Goal: Task Accomplishment & Management: Complete application form

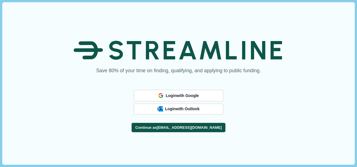
click at [168, 130] on button "Continue as [EMAIL_ADDRESS][DOMAIN_NAME]" at bounding box center [179, 127] width 94 height 9
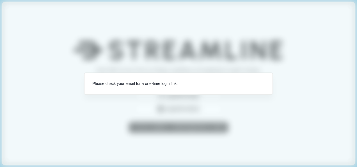
click at [137, 84] on div "Please check your email for a one-time login link." at bounding box center [178, 84] width 188 height 22
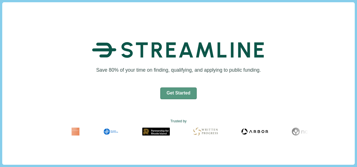
click at [186, 96] on button "Get Started" at bounding box center [178, 93] width 37 height 12
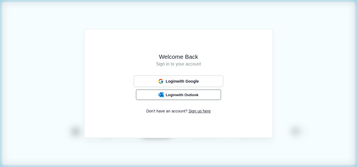
click at [187, 90] on button "Login with Outlook" at bounding box center [178, 94] width 85 height 11
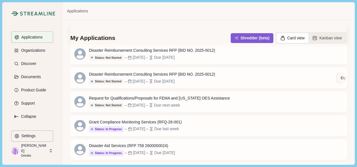
scroll to position [30, 0]
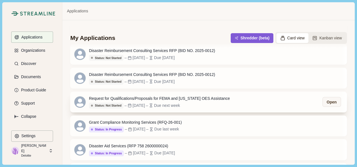
click at [112, 100] on div "Request for Qualifications/Proposals for FEMA and [US_STATE] OES Assistance" at bounding box center [159, 98] width 141 height 6
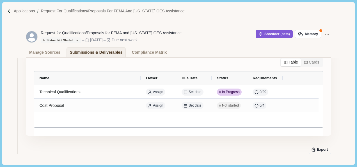
scroll to position [39, 0]
click at [133, 51] on div "Compliance Matrix" at bounding box center [149, 52] width 35 height 10
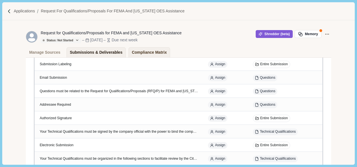
click at [111, 51] on div "Submissions & Deliverables" at bounding box center [96, 52] width 53 height 10
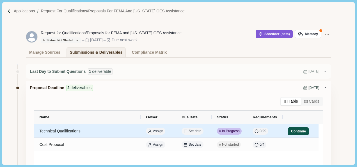
click at [295, 130] on button "Continue" at bounding box center [298, 131] width 21 height 8
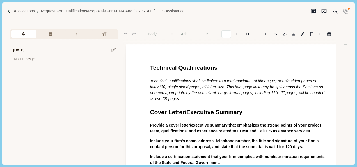
type input "**"
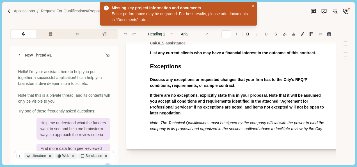
scroll to position [541, 0]
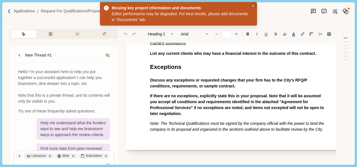
click at [252, 5] on icon "Close" at bounding box center [253, 6] width 3 height 3
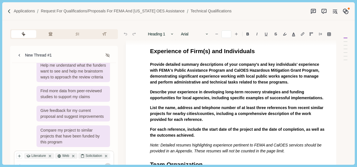
scroll to position [262, 0]
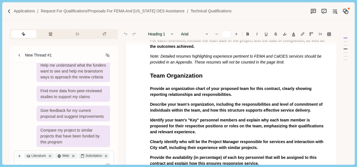
click at [346, 47] on div "Outline Technical Qualifications (57 words) Cover Letter/Executive Summary Expe…" at bounding box center [310, 79] width 79 height 102
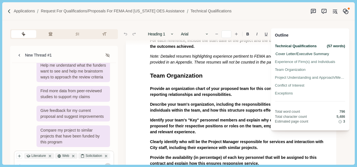
click at [311, 54] on div "Cover Letter/Executive Summary" at bounding box center [310, 54] width 70 height 6
click at [305, 63] on div "Experience of Firm(s) and Individuals" at bounding box center [310, 62] width 70 height 6
click at [297, 72] on div "Team Organization" at bounding box center [310, 70] width 70 height 6
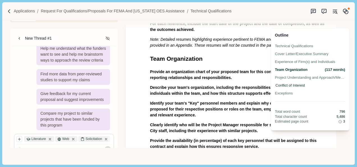
click at [286, 83] on div "Conflict of Interest" at bounding box center [310, 85] width 70 height 6
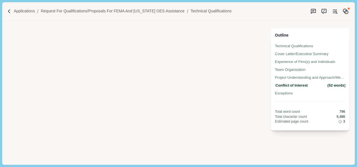
scroll to position [151, 0]
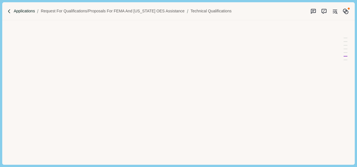
click at [20, 11] on p "Applications" at bounding box center [24, 11] width 21 height 6
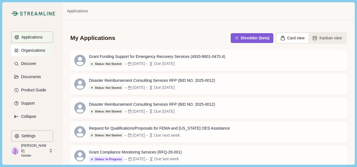
click at [35, 49] on p "Organizations" at bounding box center [32, 50] width 26 height 5
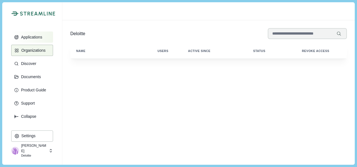
click at [37, 38] on p "Applications" at bounding box center [30, 37] width 23 height 5
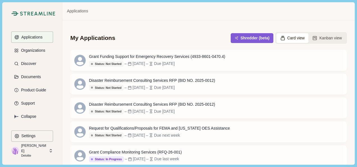
click at [116, 36] on div "My Applications Shredder (beta) Card view Kanban view" at bounding box center [208, 33] width 276 height 27
click at [40, 47] on button "Organizations" at bounding box center [32, 50] width 42 height 11
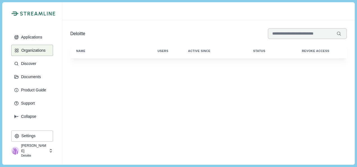
click at [91, 16] on div at bounding box center [208, 11] width 292 height 18
click at [32, 40] on button "Applications" at bounding box center [32, 36] width 42 height 11
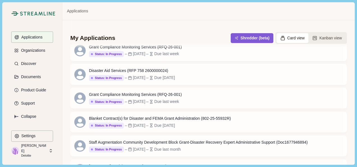
scroll to position [112, 0]
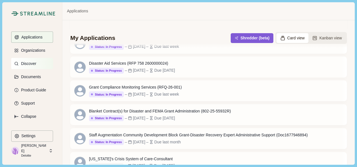
click at [26, 59] on button "Discover" at bounding box center [32, 63] width 42 height 11
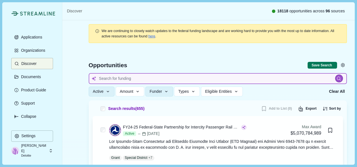
click at [139, 77] on input at bounding box center [218, 78] width 258 height 11
type input "I"
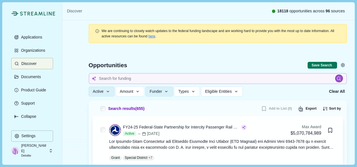
click at [125, 57] on div at bounding box center [218, 73] width 274 height 54
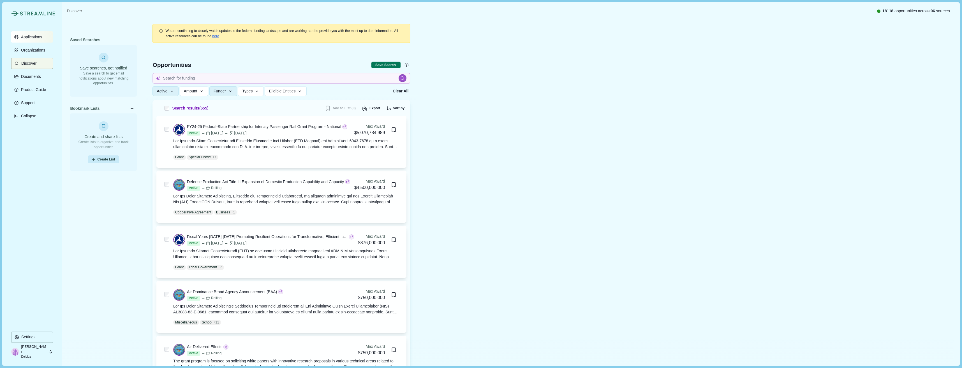
click at [33, 37] on p "Applications" at bounding box center [30, 37] width 23 height 5
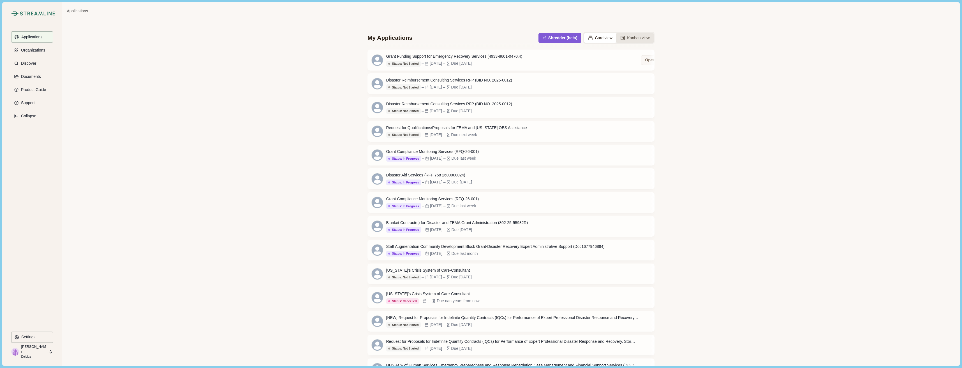
click at [356, 37] on button "Kanban view" at bounding box center [635, 38] width 37 height 10
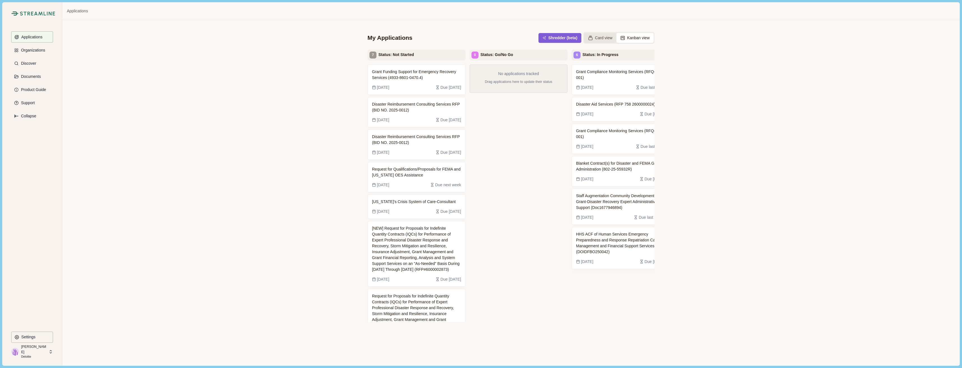
drag, startPoint x: 603, startPoint y: 38, endPoint x: 594, endPoint y: 38, distance: 9.5
click at [356, 38] on button "Card view" at bounding box center [600, 38] width 32 height 10
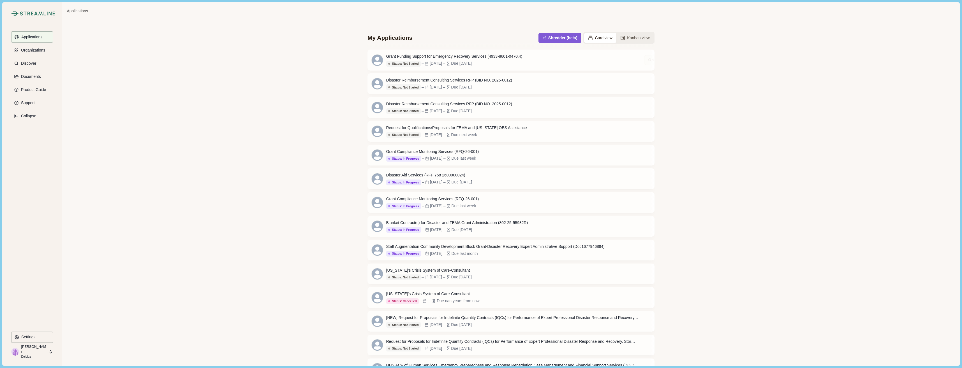
click at [281, 75] on div "My Applications Shredder (beta) Card view Kanban view Grant Funding Support for…" at bounding box center [511, 193] width 898 height 346
click at [356, 129] on div "Request for Qualifications/Proposals for FEMA and [US_STATE] OES Assistance" at bounding box center [456, 128] width 141 height 6
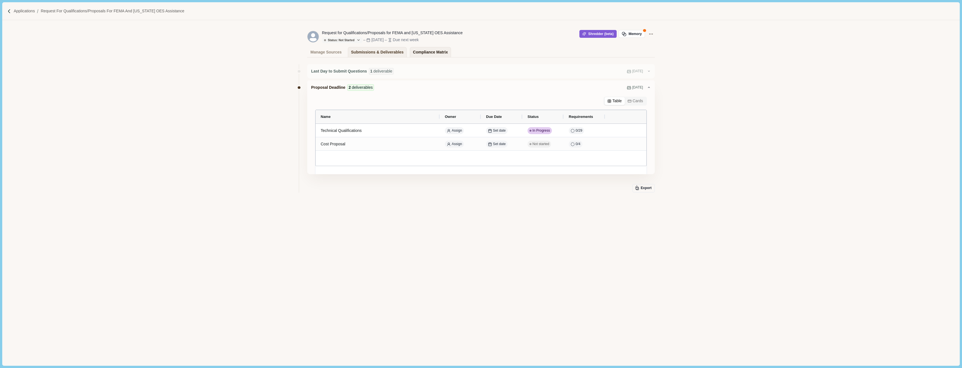
click at [356, 49] on div "Compliance Matrix" at bounding box center [430, 52] width 35 height 10
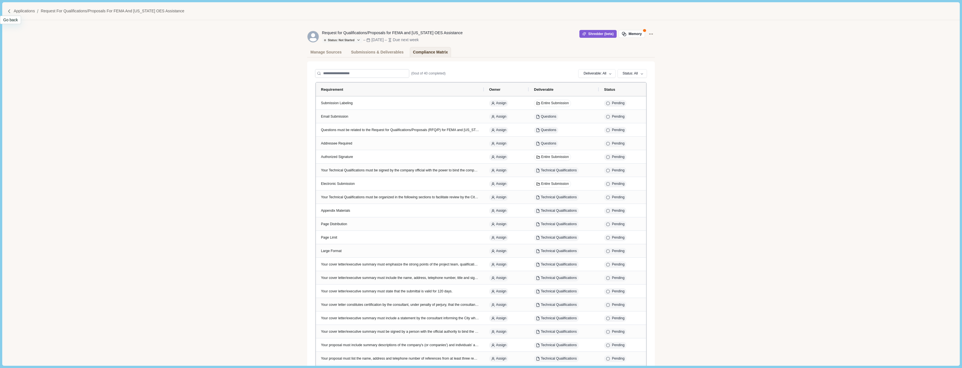
click at [12, 11] on div at bounding box center [10, 11] width 6 height 5
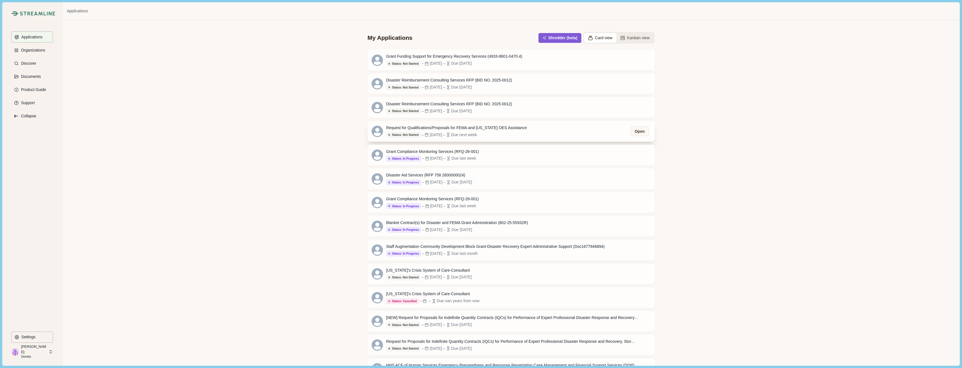
click at [356, 134] on icon at bounding box center [427, 135] width 4 height 4
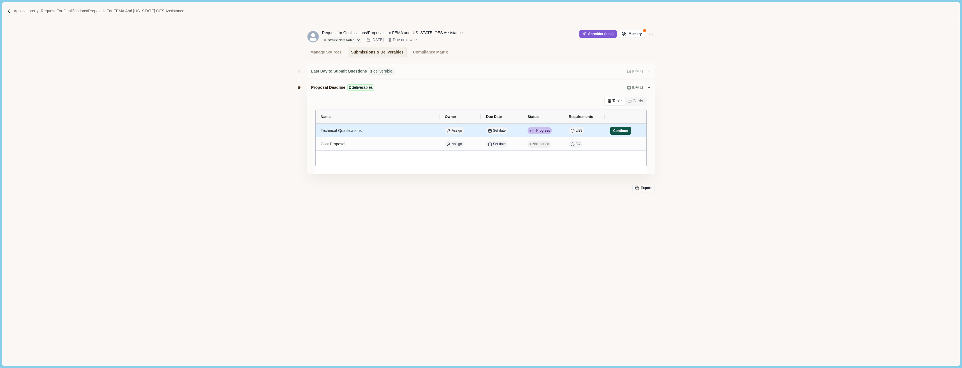
click at [356, 130] on button "Continue" at bounding box center [621, 131] width 21 height 8
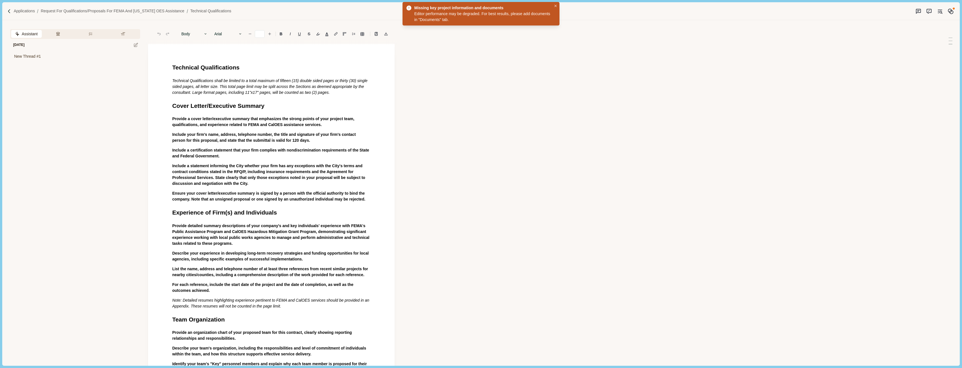
type input "**"
click at [7, 9] on img at bounding box center [9, 11] width 5 height 5
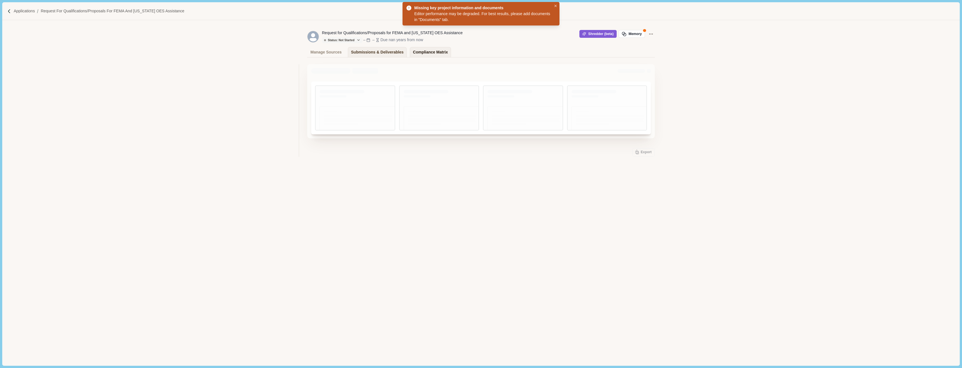
click at [356, 53] on div "Compliance Matrix" at bounding box center [430, 52] width 35 height 10
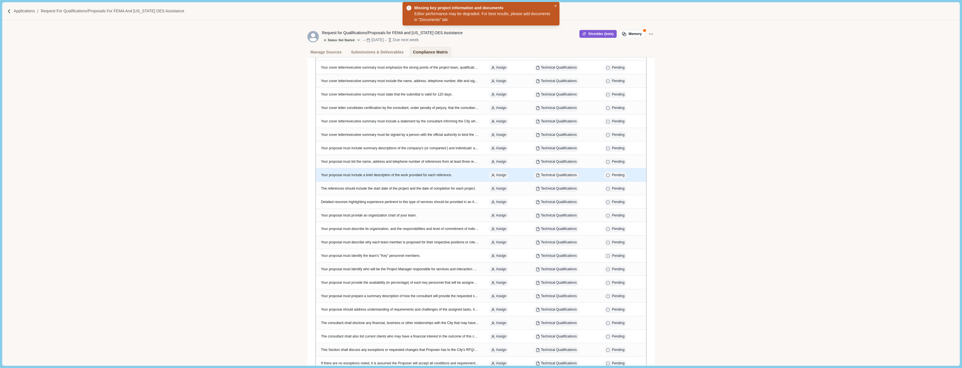
scroll to position [1, 0]
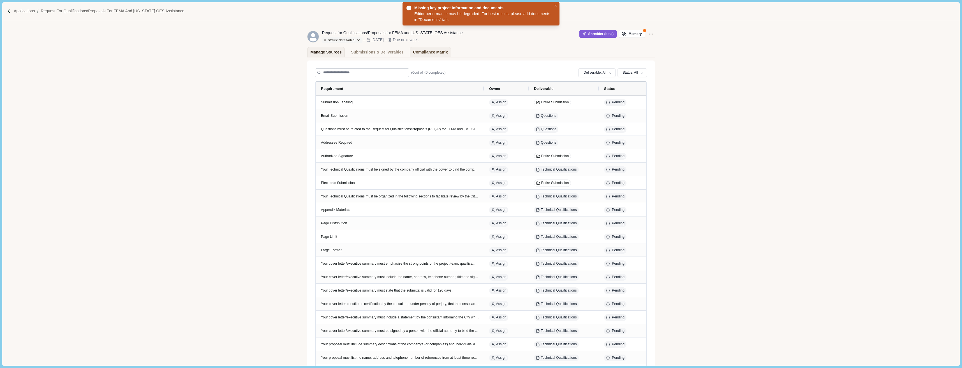
click at [326, 55] on div "Manage Sources" at bounding box center [326, 52] width 31 height 10
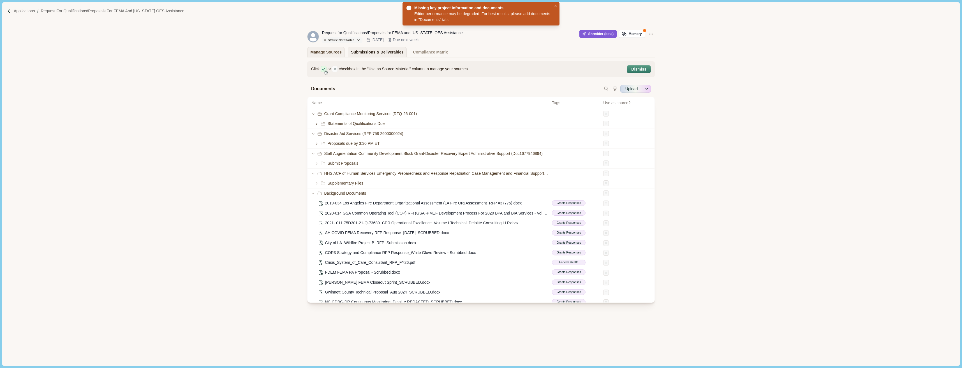
click at [356, 50] on div "Submissions & Deliverables" at bounding box center [377, 52] width 53 height 10
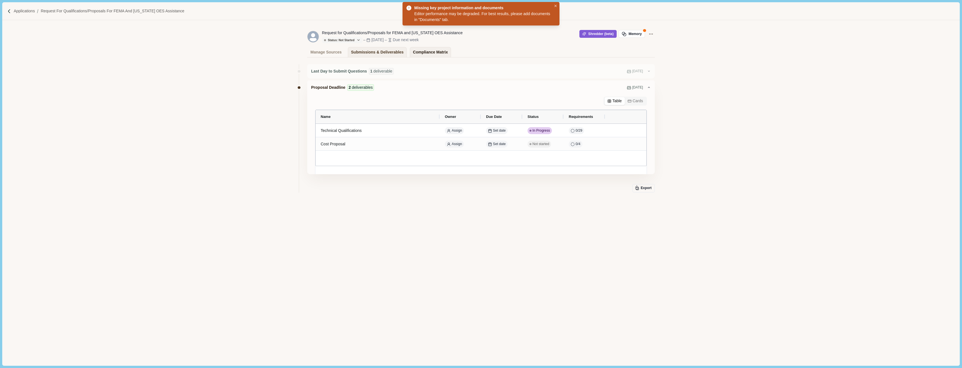
click at [356, 51] on div "Compliance Matrix" at bounding box center [430, 52] width 35 height 10
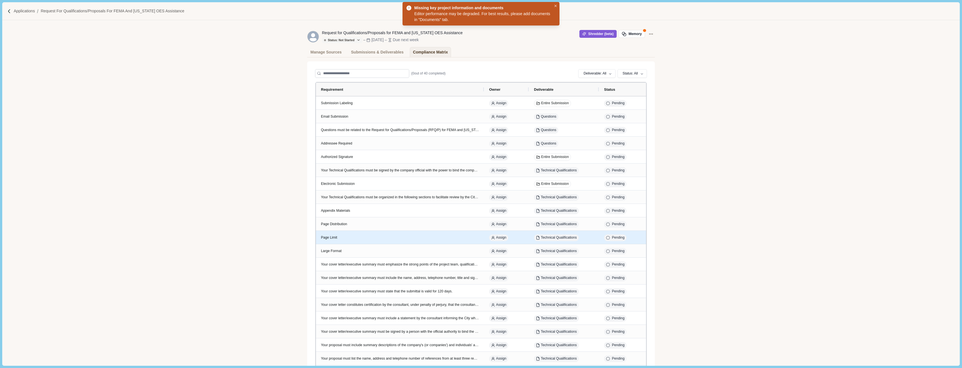
click at [332, 166] on div "Page Limit" at bounding box center [400, 238] width 158 height 5
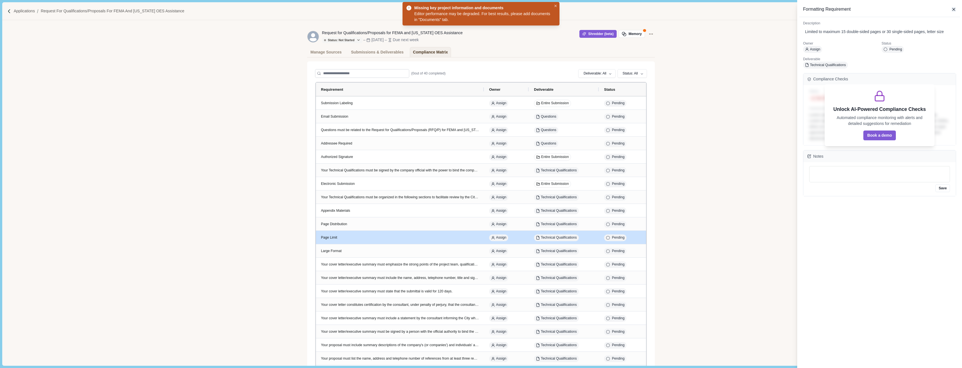
click at [356, 7] on icon "button" at bounding box center [954, 9] width 5 height 5
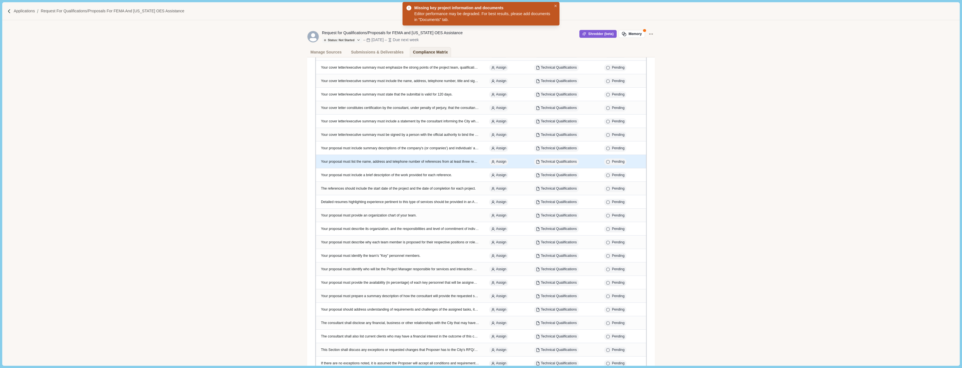
scroll to position [280, 0]
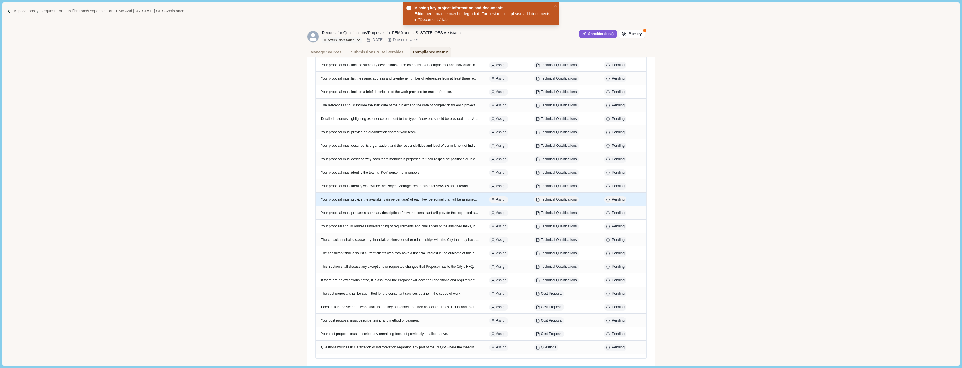
click at [356, 166] on div "Your proposal must provide the availability (in percentage) of each key personn…" at bounding box center [400, 199] width 158 height 5
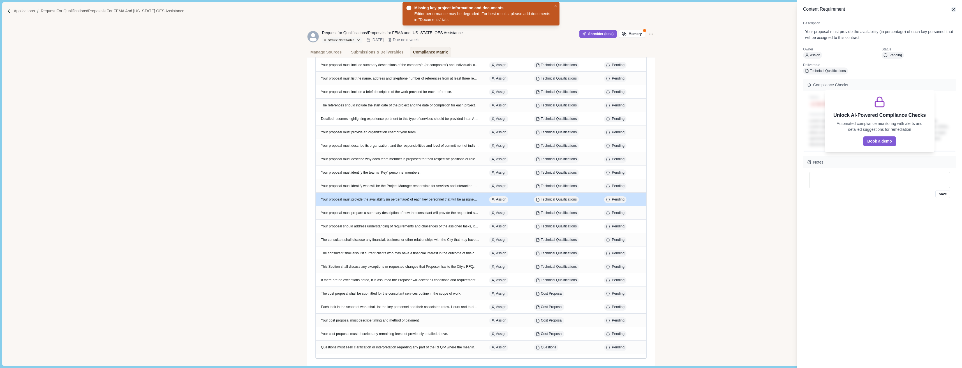
click at [356, 8] on icon "button" at bounding box center [954, 9] width 5 height 5
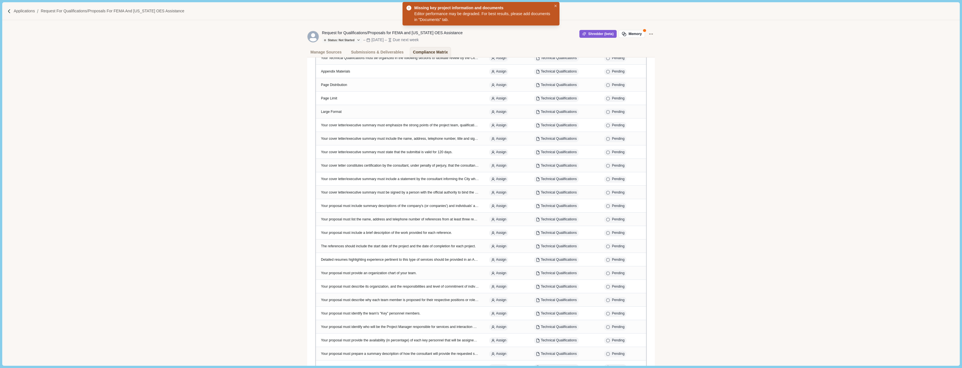
scroll to position [140, 0]
click at [8, 10] on img at bounding box center [9, 11] width 5 height 5
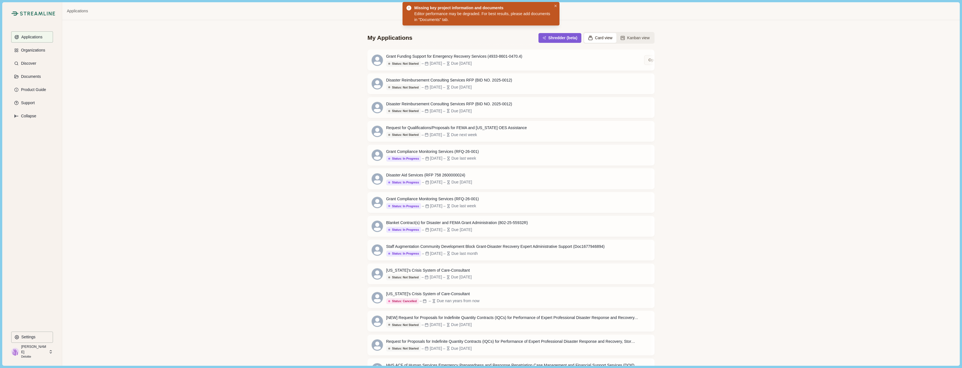
click at [356, 83] on div "My Applications Shredder (beta) Card view Kanban view Grant Funding Support for…" at bounding box center [511, 193] width 898 height 346
click at [36, 36] on p "Applications" at bounding box center [30, 37] width 23 height 5
click at [356, 128] on div "Request for Qualifications/Proposals for FEMA and [US_STATE] OES Assistance" at bounding box center [456, 128] width 141 height 6
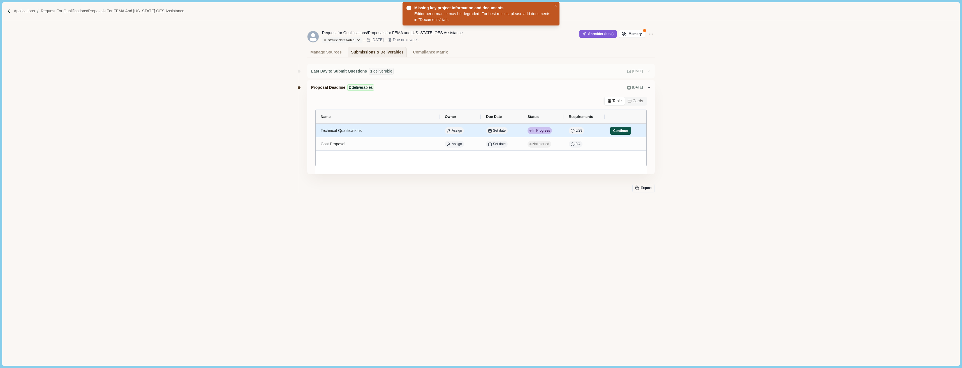
click at [356, 132] on button "Continue" at bounding box center [621, 131] width 21 height 8
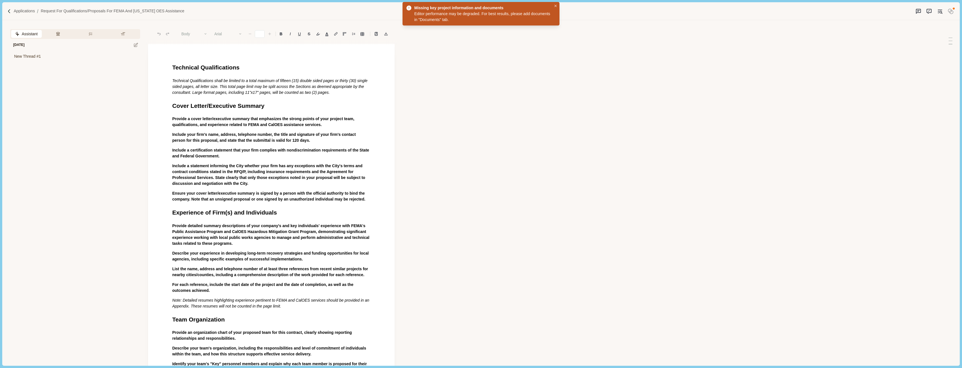
type input "**"
drag, startPoint x: 10, startPoint y: 10, endPoint x: 196, endPoint y: 91, distance: 202.5
click at [10, 10] on img at bounding box center [9, 11] width 5 height 5
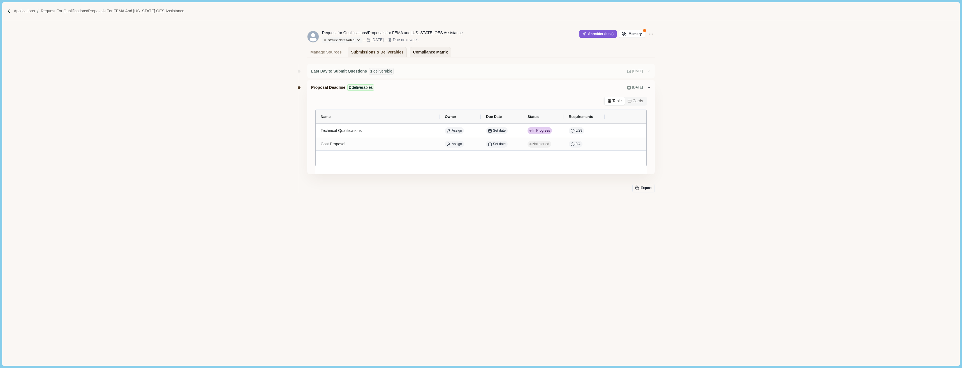
click at [356, 52] on div "Compliance Matrix" at bounding box center [430, 52] width 35 height 10
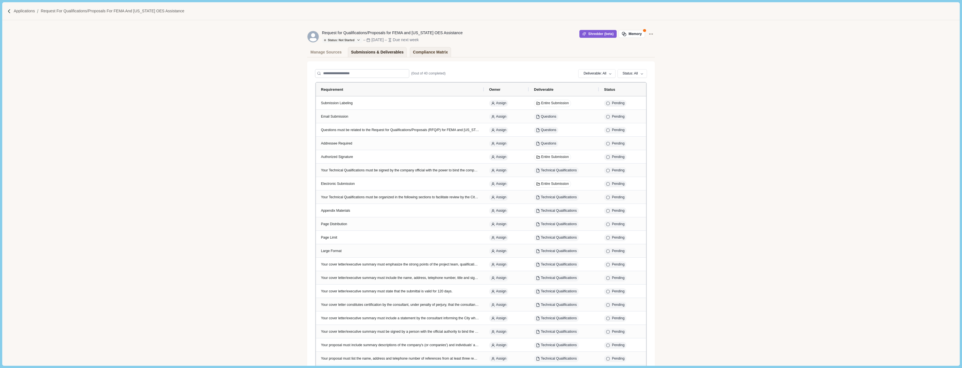
click at [356, 53] on div "Submissions & Deliverables" at bounding box center [377, 52] width 53 height 10
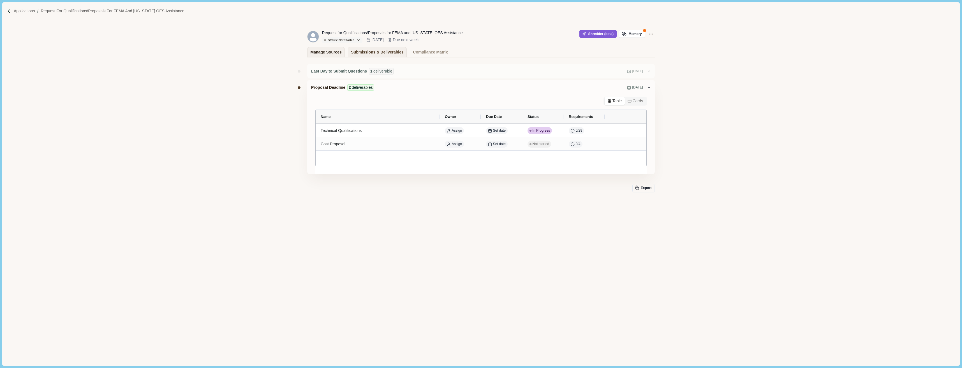
click at [328, 53] on div "Manage Sources" at bounding box center [326, 52] width 31 height 10
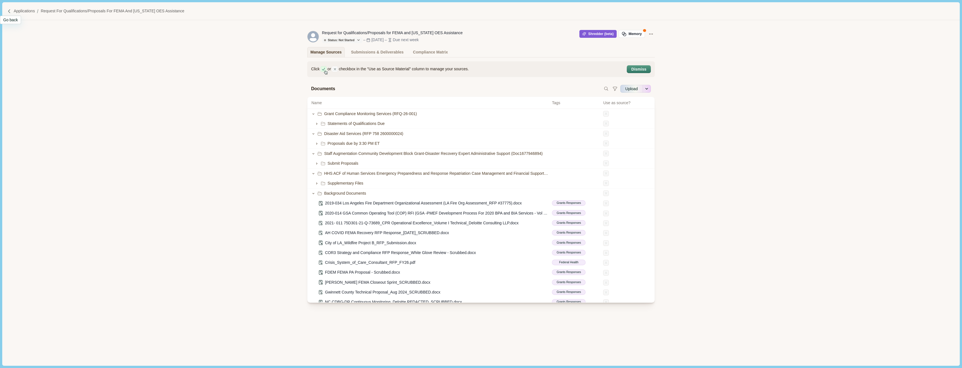
click at [9, 10] on img at bounding box center [9, 11] width 5 height 5
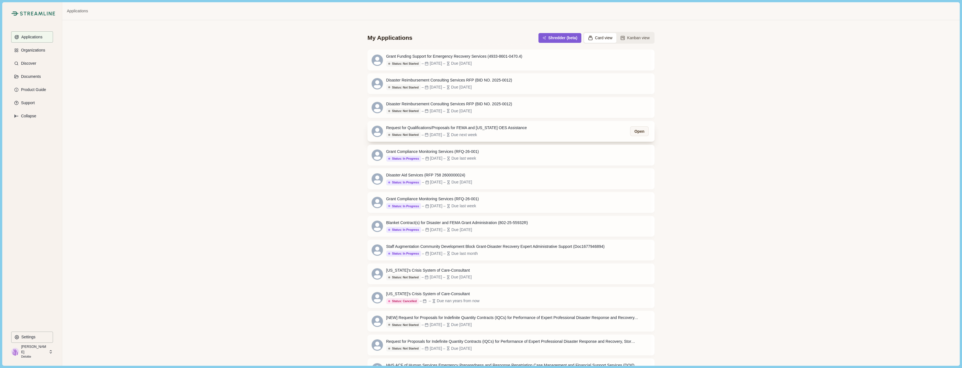
click at [356, 130] on div "Request for Qualifications/Proposals for FEMA and [US_STATE] OES Assistance" at bounding box center [456, 128] width 141 height 6
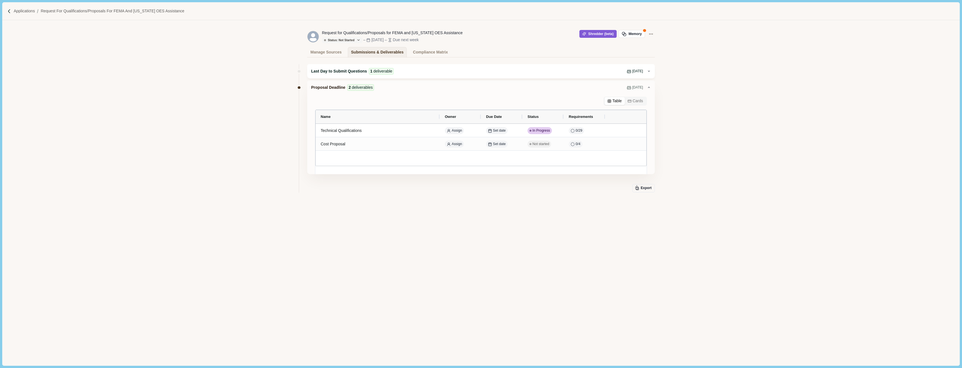
click at [356, 74] on span "deliverable" at bounding box center [383, 71] width 19 height 6
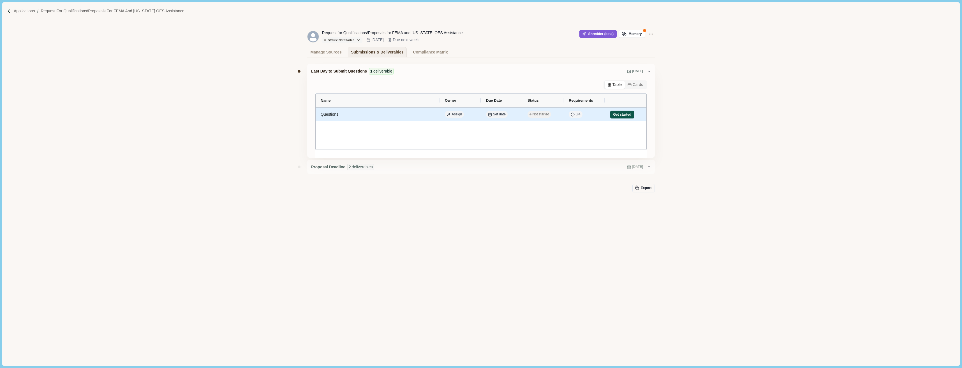
click at [356, 114] on button "Get started" at bounding box center [623, 115] width 24 height 8
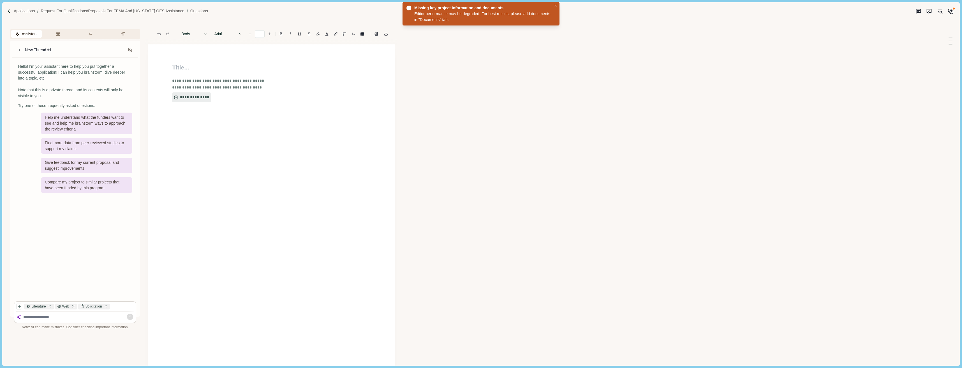
type input "**"
click at [5, 9] on div "Applications Request for Qualifications/Proposals for FEMA and [US_STATE] OES A…" at bounding box center [481, 11] width 958 height 18
click at [10, 11] on img at bounding box center [9, 11] width 5 height 5
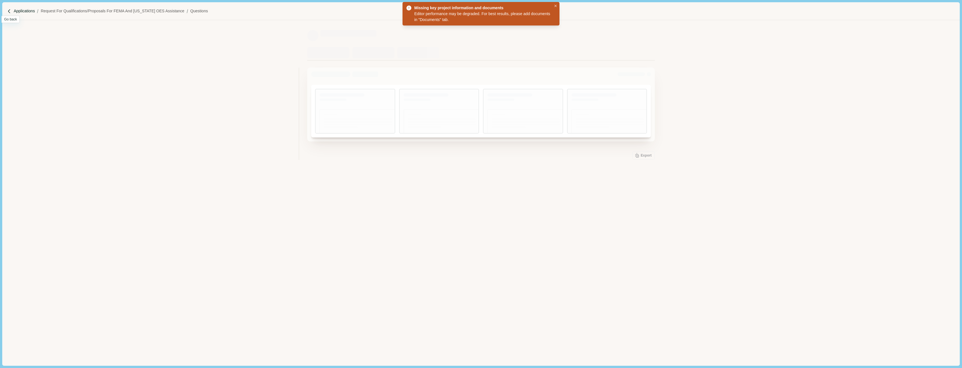
click at [20, 11] on p "Applications" at bounding box center [24, 11] width 21 height 6
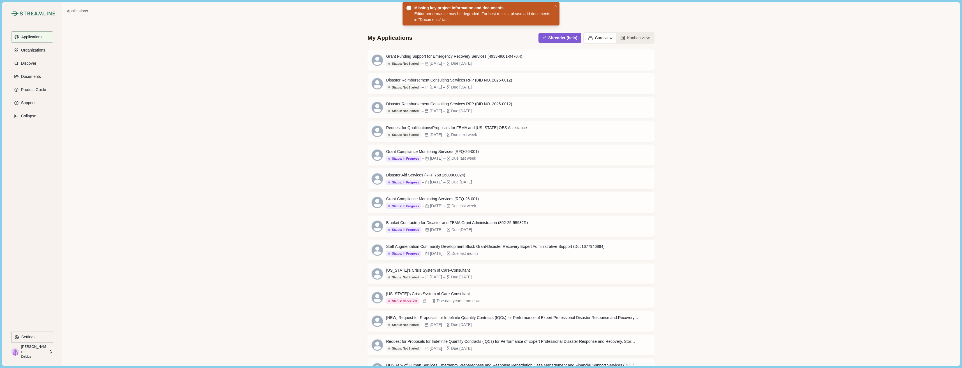
click at [212, 71] on div "My Applications Shredder (beta) Card view Kanban view Grant Funding Support for…" at bounding box center [511, 193] width 898 height 346
click at [356, 130] on div "Request for Qualifications/Proposals for FEMA and [US_STATE] OES Assistance" at bounding box center [456, 128] width 141 height 6
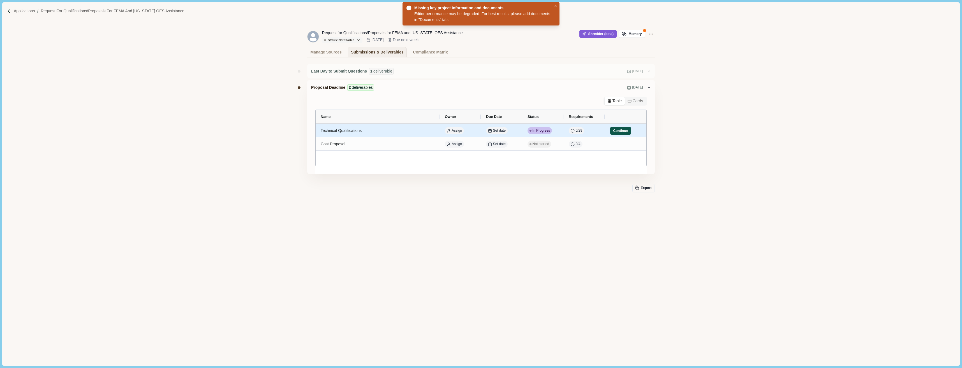
click at [356, 132] on button "Continue" at bounding box center [621, 131] width 21 height 8
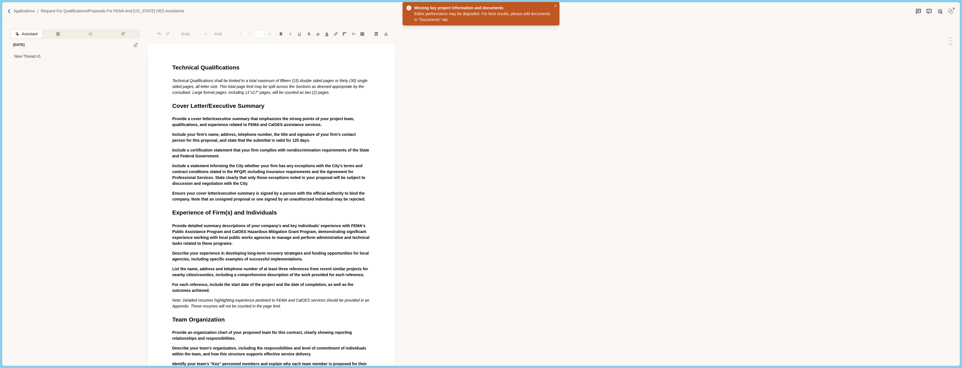
type input "**"
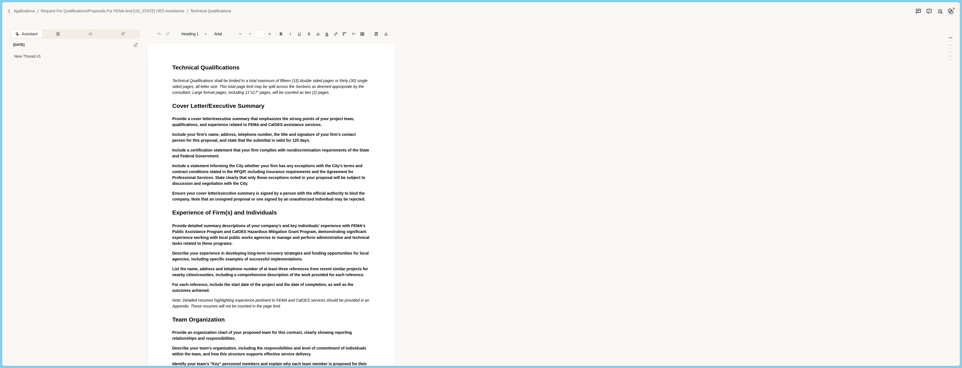
click at [10, 12] on img at bounding box center [9, 11] width 5 height 5
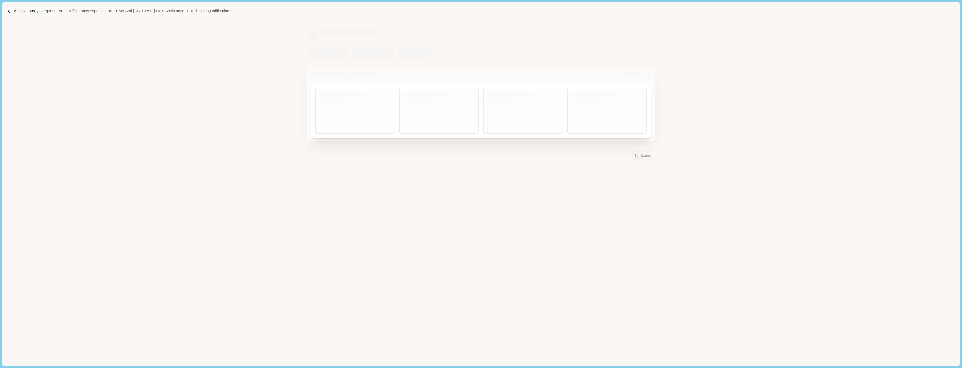
click at [17, 12] on p "Applications" at bounding box center [24, 11] width 21 height 6
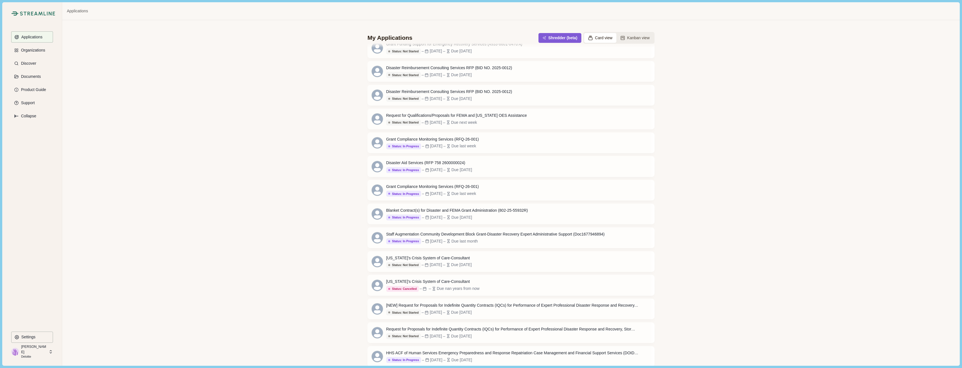
scroll to position [18, 0]
click at [275, 165] on div "My Applications Shredder (beta) Card view Kanban view Grant Funding Support for…" at bounding box center [511, 179] width 898 height 346
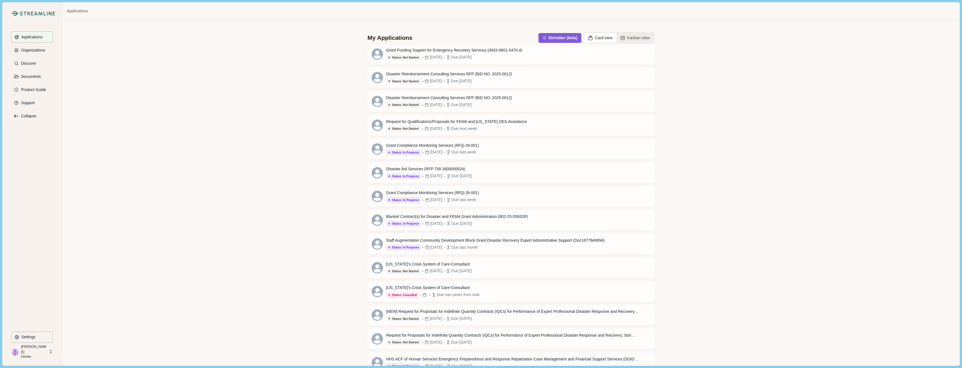
scroll to position [0, 0]
